Goal: Task Accomplishment & Management: Manage account settings

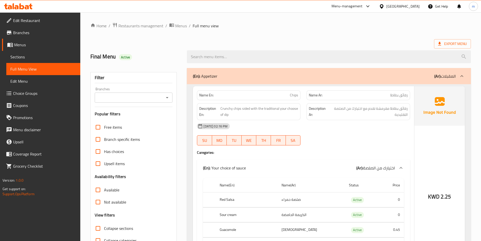
click at [384, 5] on icon at bounding box center [381, 6] width 5 height 5
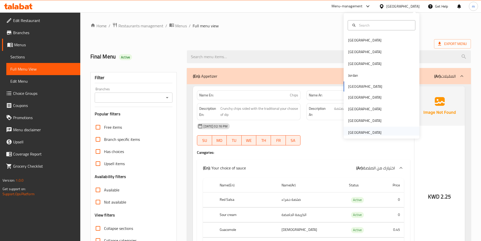
click at [363, 134] on div "[GEOGRAPHIC_DATA]" at bounding box center [364, 132] width 33 height 6
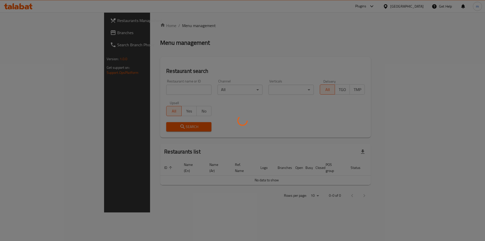
click at [144, 89] on div at bounding box center [242, 120] width 485 height 241
click at [22, 37] on div at bounding box center [242, 120] width 485 height 241
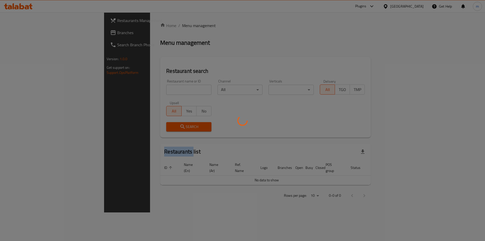
click at [22, 37] on div at bounding box center [242, 120] width 485 height 241
click at [35, 33] on div at bounding box center [242, 120] width 485 height 241
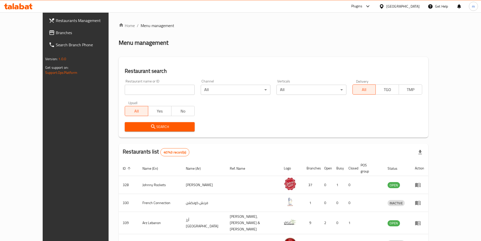
click at [35, 33] on div at bounding box center [240, 120] width 481 height 241
click at [56, 33] on span "Branches" at bounding box center [87, 33] width 63 height 6
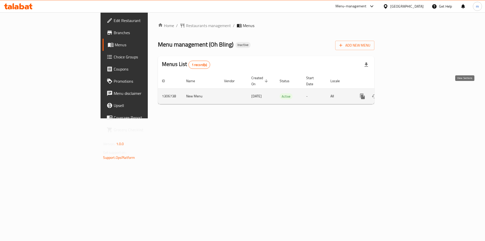
click at [401, 94] on icon "enhanced table" at bounding box center [398, 96] width 5 height 5
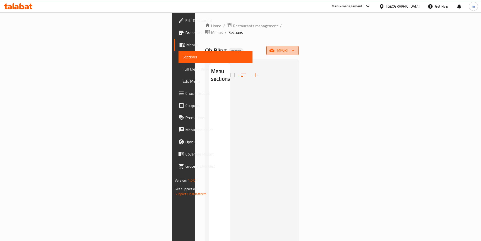
click at [295, 47] on span "import" at bounding box center [282, 50] width 24 height 6
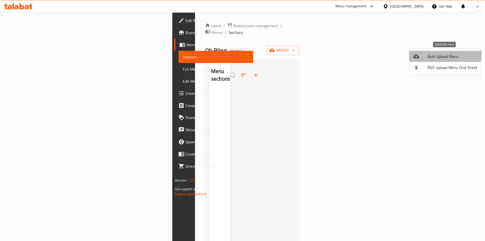
click at [427, 54] on span "Bulk Upload Menu" at bounding box center [452, 56] width 50 height 6
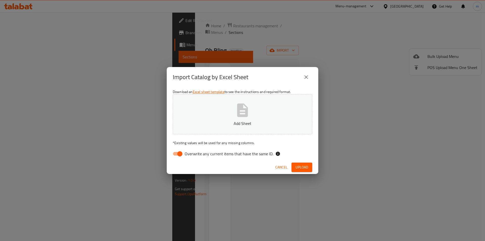
click at [185, 154] on span "Overwrite any current items that have the same ID." at bounding box center [229, 153] width 89 height 6
click at [185, 154] on input "Overwrite any current items that have the same ID." at bounding box center [179, 154] width 29 height 10
checkbox input "false"
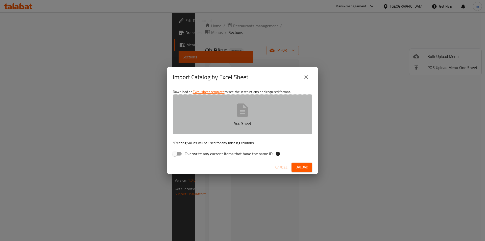
click at [220, 119] on button "Add Sheet" at bounding box center [242, 114] width 139 height 40
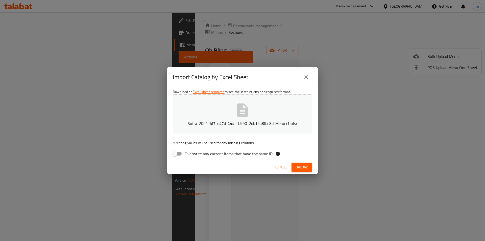
click at [306, 169] on span "Upload" at bounding box center [301, 167] width 13 height 6
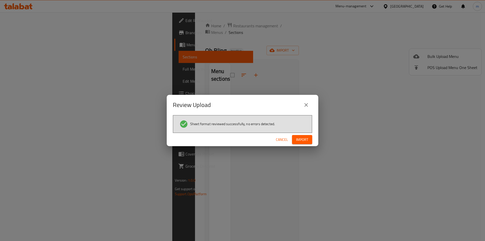
click at [301, 137] on span "Import" at bounding box center [302, 139] width 12 height 6
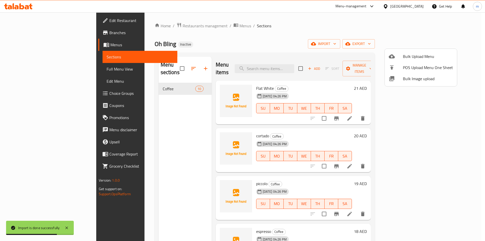
click at [385, 39] on div at bounding box center [242, 120] width 485 height 241
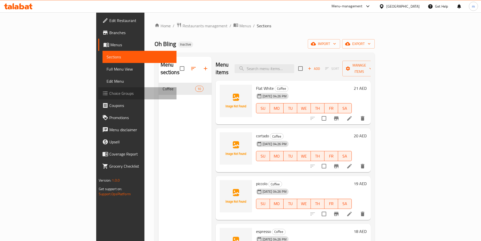
click at [109, 90] on span "Choice Groups" at bounding box center [140, 93] width 63 height 6
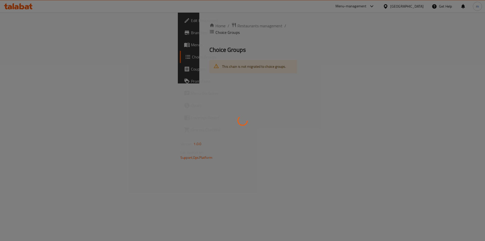
click at [177, 81] on div at bounding box center [242, 120] width 485 height 241
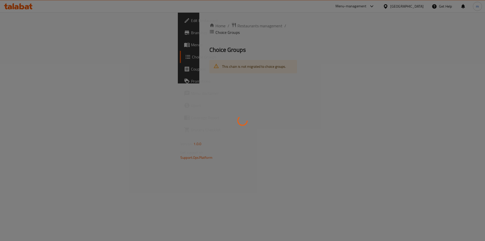
click at [177, 81] on div at bounding box center [242, 120] width 485 height 241
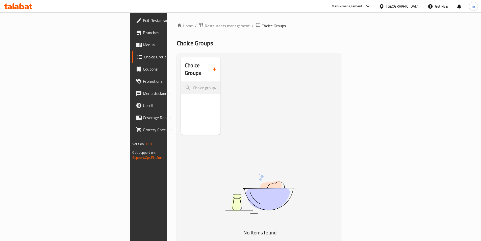
click at [211, 66] on icon "button" at bounding box center [214, 69] width 6 height 6
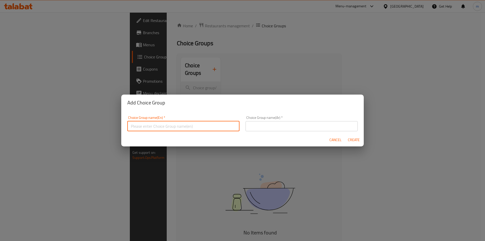
click at [173, 123] on input "text" at bounding box center [183, 126] width 112 height 10
type input "Your Choice Of"
click at [251, 122] on input "text" at bounding box center [301, 126] width 112 height 10
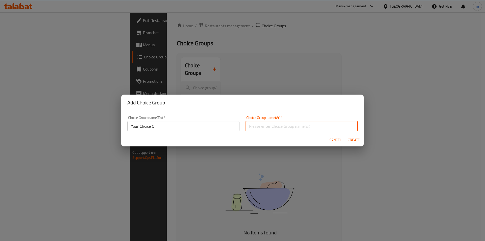
type input "اختيارك من"
click at [352, 137] on span "Create" at bounding box center [353, 140] width 12 height 6
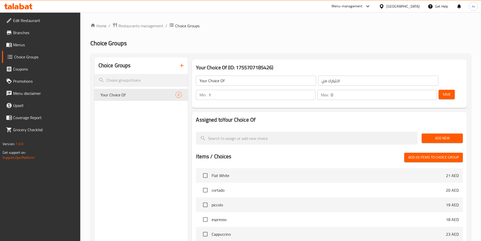
type input "1"
click at [315, 90] on input "1" at bounding box center [261, 95] width 107 height 10
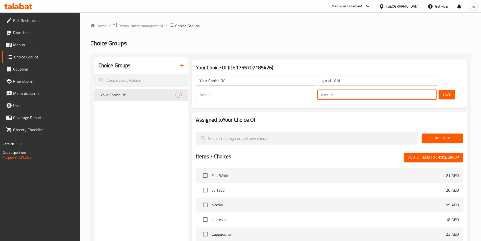
type input "1"
click at [422, 90] on input "1" at bounding box center [384, 95] width 106 height 10
click at [431, 135] on span "Add New" at bounding box center [442, 138] width 33 height 6
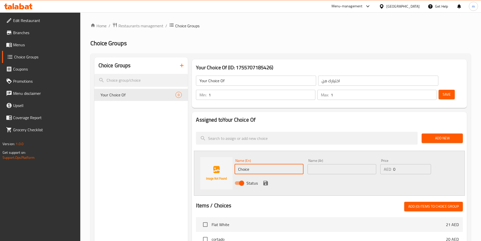
click at [248, 164] on input "Choice" at bounding box center [268, 169] width 69 height 10
paste input "ساخن"
type input "ساخن"
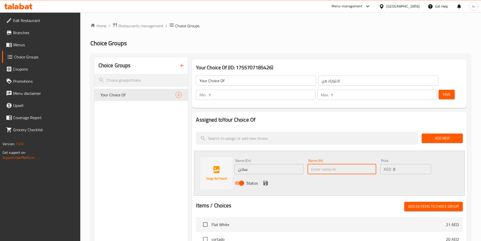
click at [322, 164] on input "text" at bounding box center [341, 169] width 69 height 10
paste input "ساخن"
type input "ساخن"
click at [282, 164] on input "ساخن" at bounding box center [268, 169] width 69 height 10
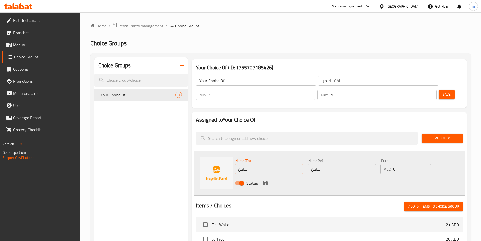
click at [282, 164] on input "ساخن" at bounding box center [268, 169] width 69 height 10
type input "Hot"
click at [332, 176] on div "Status" at bounding box center [341, 183] width 219 height 14
click at [267, 180] on icon "save" at bounding box center [265, 182] width 5 height 5
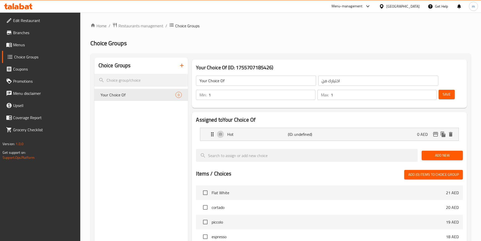
click at [435, 152] on span "Add New" at bounding box center [442, 155] width 33 height 6
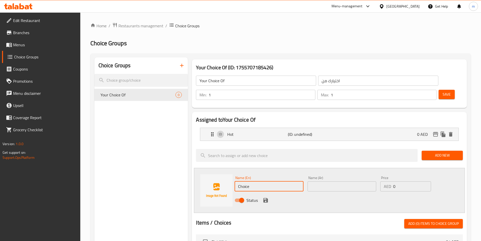
click at [260, 181] on input "Choice" at bounding box center [268, 186] width 69 height 10
type input "Cold"
click at [320, 181] on input "text" at bounding box center [341, 186] width 69 height 10
paste input "بارد"
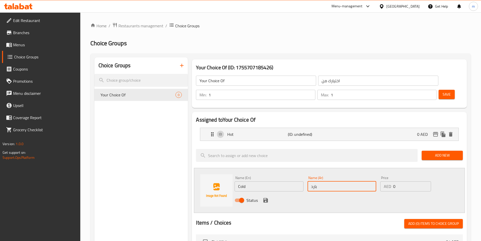
type input "بارد"
click at [266, 198] on icon "save" at bounding box center [265, 200] width 5 height 5
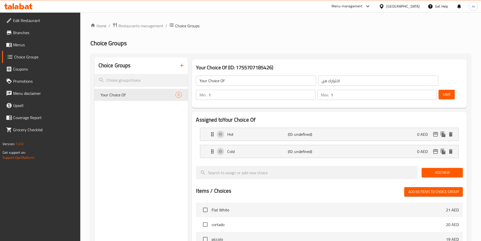
click at [442, 91] on span "Save" at bounding box center [446, 94] width 8 height 6
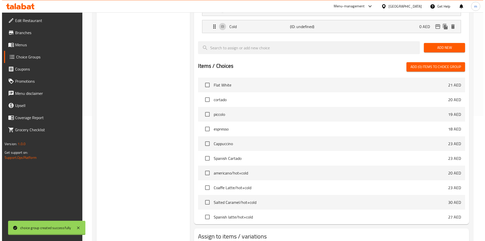
scroll to position [145, 0]
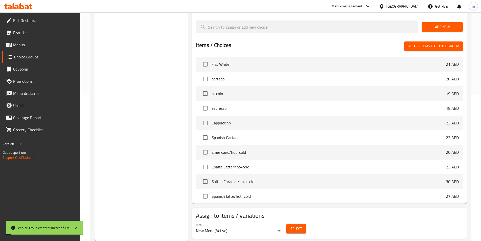
click at [301, 224] on button "Select" at bounding box center [296, 228] width 20 height 9
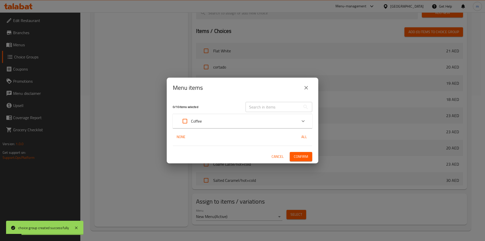
click at [188, 120] on input "Expand" at bounding box center [185, 121] width 12 height 12
checkbox input "true"
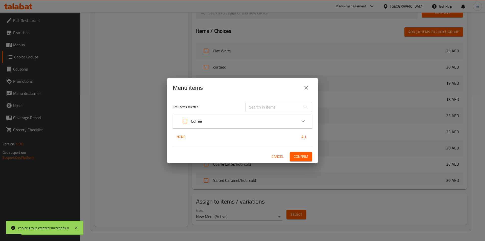
checkbox input "true"
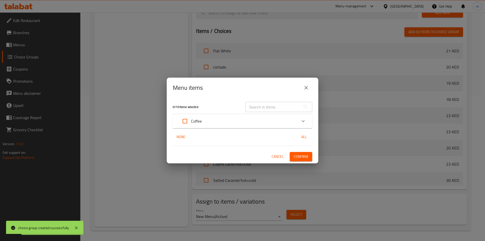
checkbox input "true"
click at [187, 119] on input "Expand" at bounding box center [185, 121] width 12 height 12
checkbox input "false"
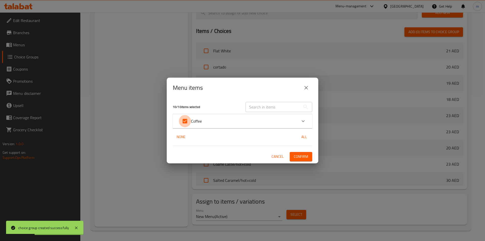
checkbox input "false"
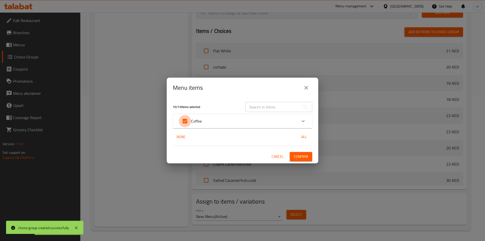
checkbox input "false"
click at [212, 118] on div "Coffee" at bounding box center [238, 121] width 118 height 12
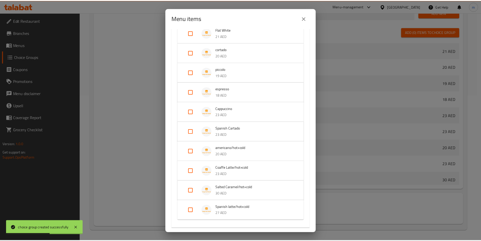
scroll to position [76, 0]
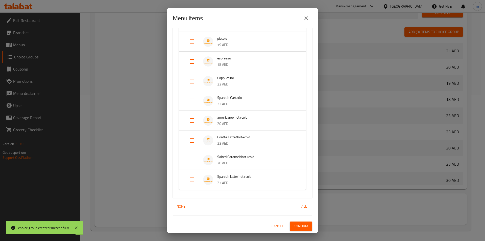
click at [189, 115] on input "Expand" at bounding box center [192, 120] width 12 height 12
checkbox input "true"
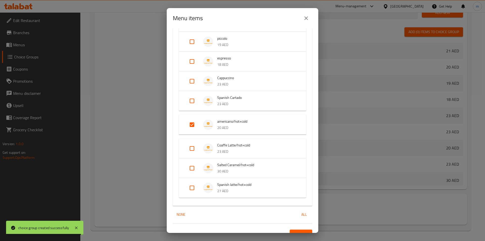
click at [196, 150] on input "Expand" at bounding box center [192, 148] width 12 height 12
checkbox input "true"
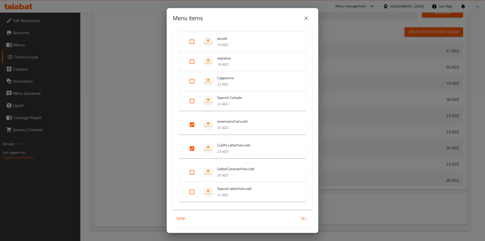
click at [192, 170] on input "Expand" at bounding box center [192, 172] width 12 height 12
checkbox input "true"
click at [189, 194] on input "Expand" at bounding box center [192, 196] width 12 height 12
checkbox input "true"
click at [298, 225] on span "All" at bounding box center [304, 222] width 12 height 6
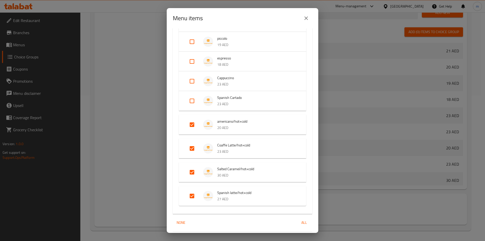
checkbox input "true"
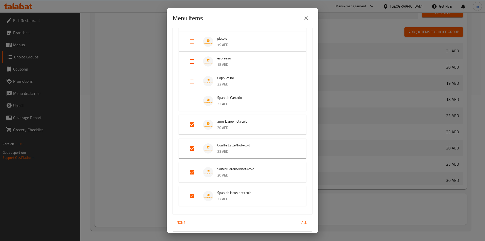
checkbox input "true"
click at [300, 224] on span "All" at bounding box center [304, 222] width 12 height 6
click at [183, 221] on span "None" at bounding box center [181, 222] width 12 height 6
checkbox input "false"
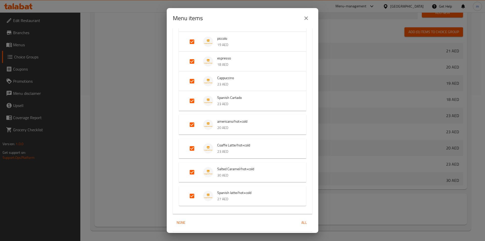
checkbox input "false"
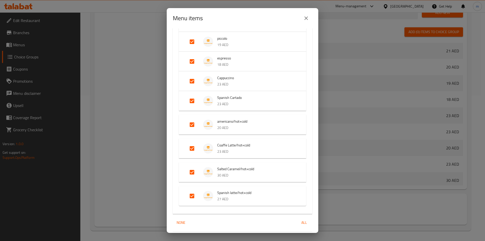
checkbox input "false"
click at [192, 198] on input "Expand" at bounding box center [192, 196] width 12 height 12
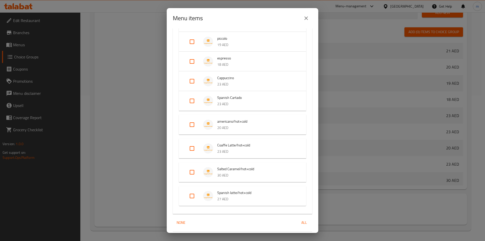
checkbox input "true"
click at [191, 172] on input "Expand" at bounding box center [192, 172] width 12 height 12
checkbox input "true"
click at [192, 145] on input "Expand" at bounding box center [192, 148] width 12 height 12
checkbox input "true"
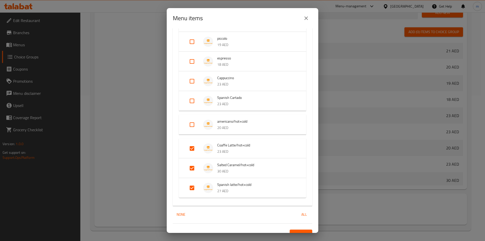
click at [193, 126] on input "Expand" at bounding box center [192, 124] width 12 height 12
checkbox input "true"
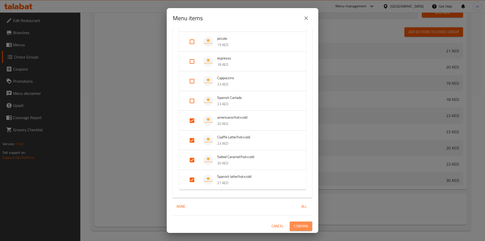
click at [300, 227] on span "Confirm" at bounding box center [301, 226] width 14 height 6
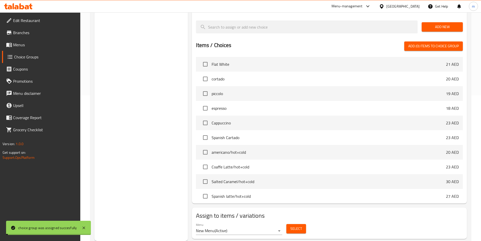
click at [127, 101] on div "Choice Groups Your Choice Of 2" at bounding box center [141, 76] width 94 height 329
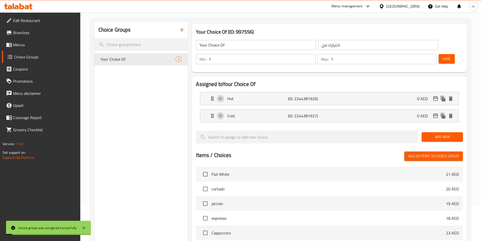
scroll to position [0, 0]
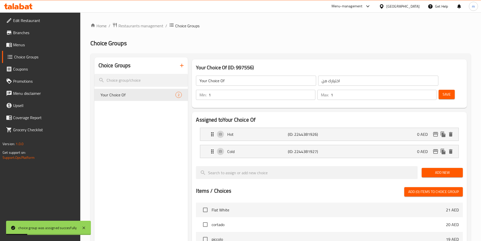
click at [50, 46] on span "Menus" at bounding box center [44, 45] width 63 height 6
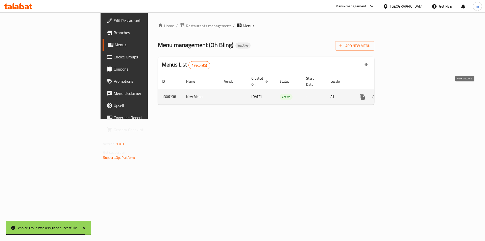
click at [402, 94] on icon "enhanced table" at bounding box center [399, 97] width 6 height 6
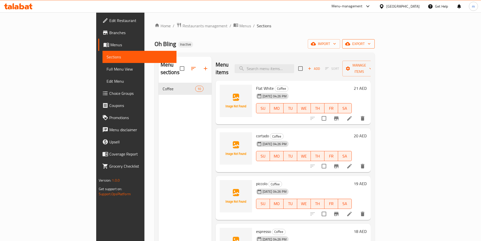
click at [371, 44] on span "export" at bounding box center [358, 44] width 24 height 6
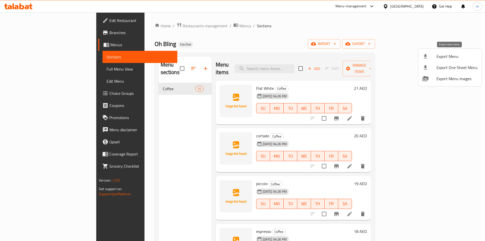
click at [436, 61] on li "Export Menu" at bounding box center [449, 56] width 63 height 11
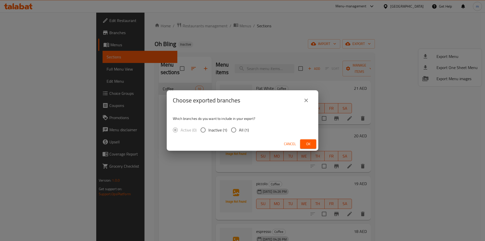
click at [240, 130] on span "All (1)" at bounding box center [244, 130] width 10 height 6
click at [239, 130] on input "All (1)" at bounding box center [233, 129] width 11 height 11
radio input "true"
click at [306, 143] on span "Ok" at bounding box center [308, 144] width 8 height 6
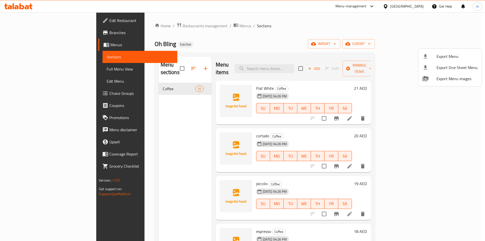
click at [30, 68] on div at bounding box center [242, 120] width 485 height 241
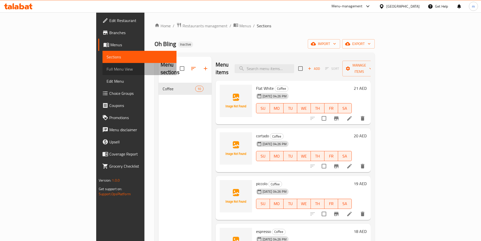
click at [107, 68] on span "Full Menu View" at bounding box center [140, 69] width 66 height 6
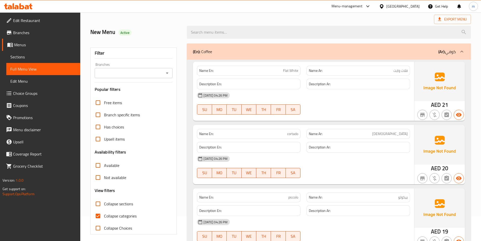
scroll to position [76, 0]
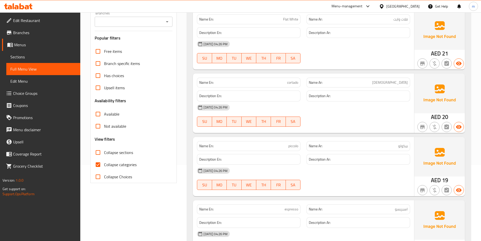
click at [102, 165] on input "Collapse categories" at bounding box center [98, 164] width 12 height 12
checkbox input "false"
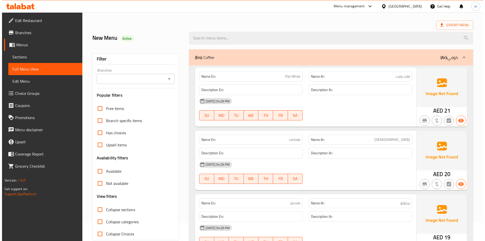
scroll to position [0, 0]
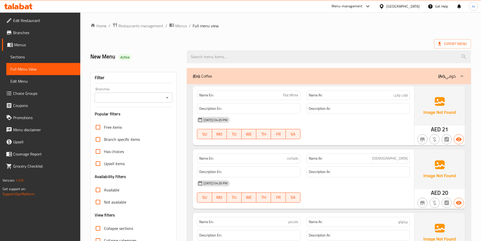
click at [319, 125] on div "[DATE] 04:26 PM" at bounding box center [303, 120] width 219 height 12
